Goal: Navigation & Orientation: Find specific page/section

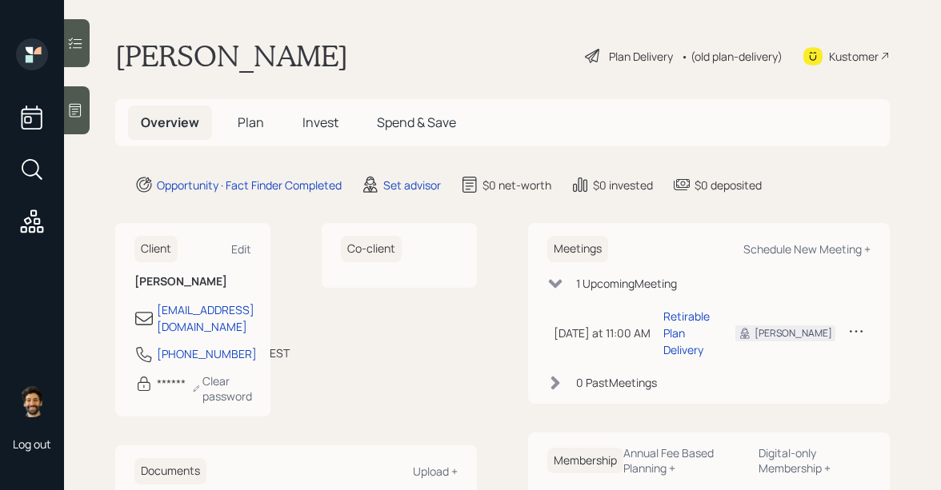
scroll to position [88, 0]
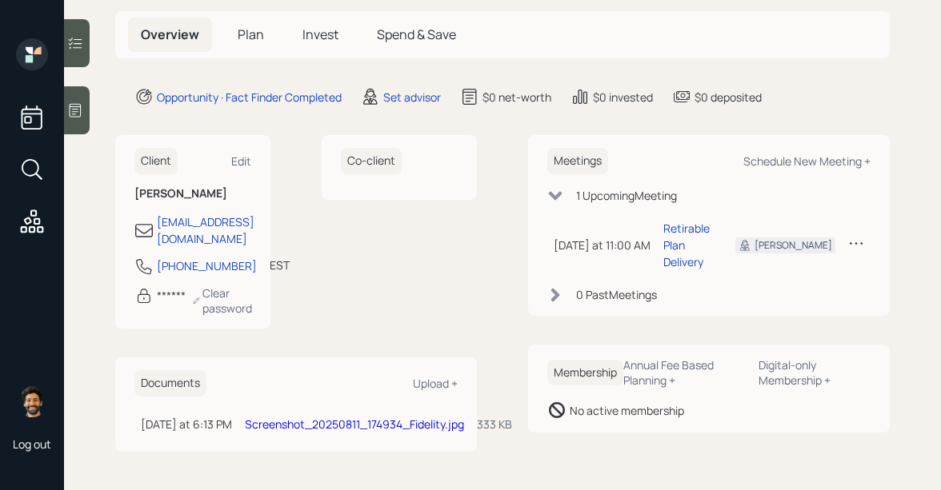
click at [295, 417] on link "Screenshot_20250811_174934_Fidelity.jpg" at bounding box center [354, 424] width 219 height 15
